Goal: Transaction & Acquisition: Purchase product/service

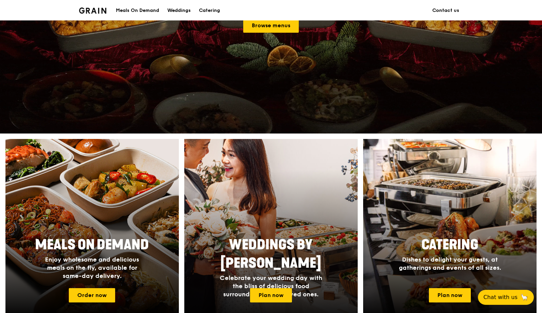
scroll to position [174, 0]
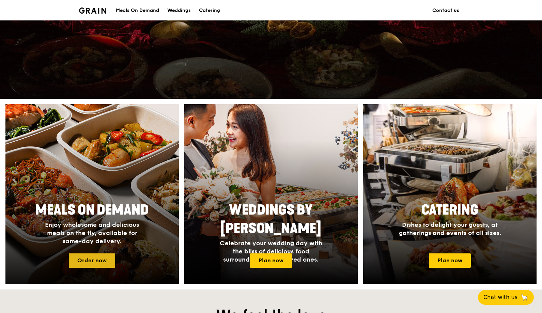
click at [97, 259] on link "Order now" at bounding box center [92, 260] width 46 height 14
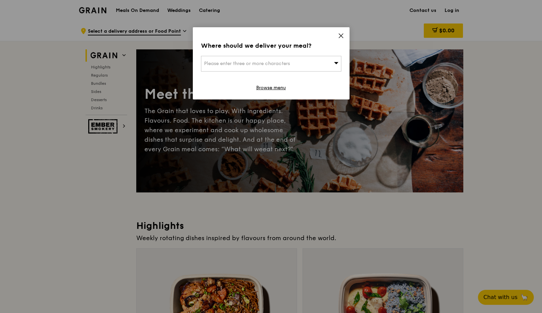
click at [298, 64] on div "Please enter three or more characters" at bounding box center [271, 64] width 140 height 16
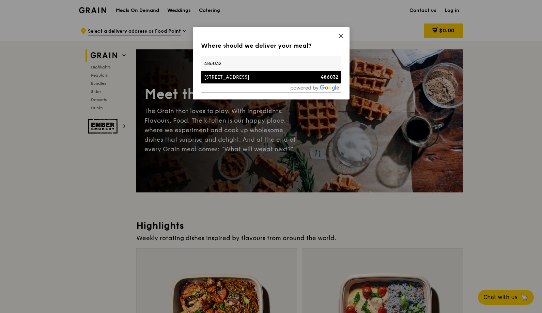
type input "486032"
click at [267, 74] on div "[STREET_ADDRESS]" at bounding box center [254, 77] width 101 height 7
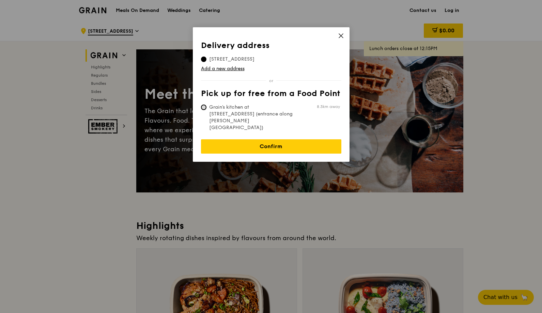
click at [204, 108] on input "Grain's kitchen at [STREET_ADDRESS] (entrance along [PERSON_NAME][GEOGRAPHIC_DA…" at bounding box center [203, 107] width 5 height 5
radio input "true"
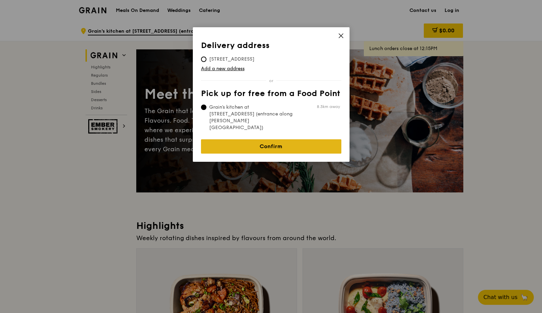
click at [251, 141] on link "Confirm" at bounding box center [271, 146] width 140 height 14
